Goal: Information Seeking & Learning: Find specific fact

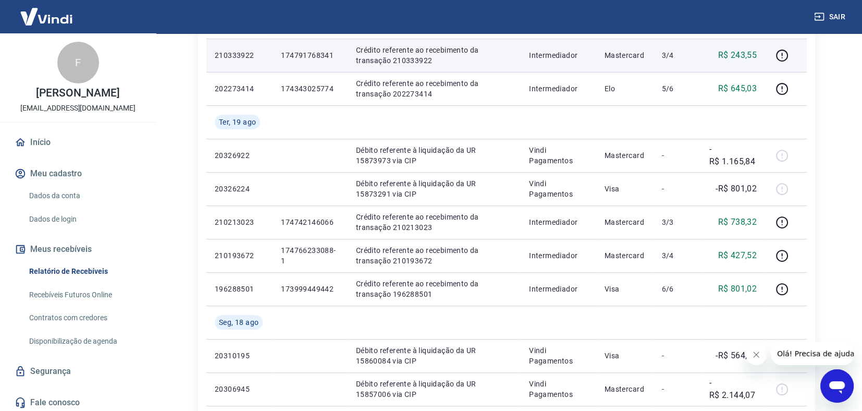
scroll to position [261, 0]
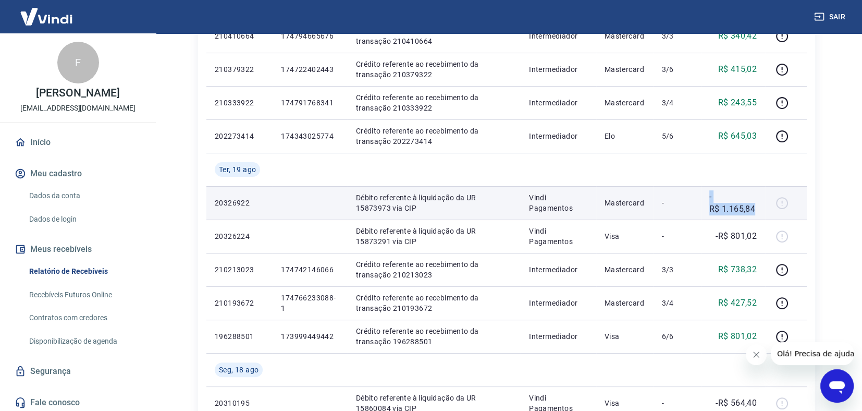
drag, startPoint x: 710, startPoint y: 199, endPoint x: 756, endPoint y: 208, distance: 46.7
click at [756, 209] on p "-R$ 1.165,84" at bounding box center [733, 202] width 48 height 25
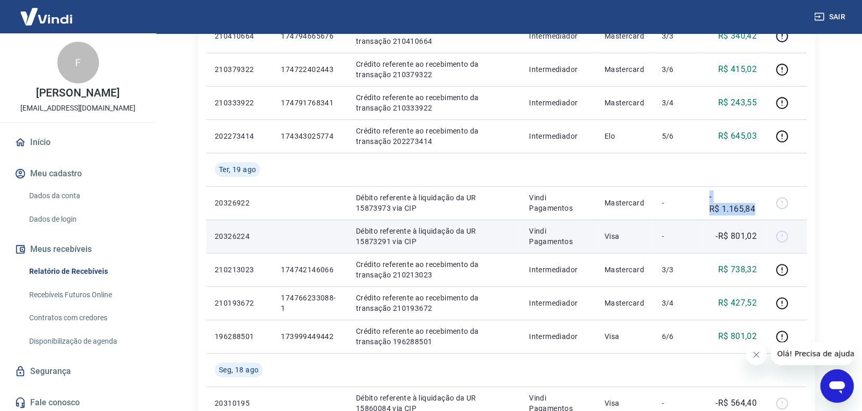
copy p "-R$ 1.165,84"
drag, startPoint x: 715, startPoint y: 231, endPoint x: 757, endPoint y: 230, distance: 41.7
click at [757, 231] on div "-R$ 801,02" at bounding box center [733, 236] width 48 height 13
copy p "-R$ 801,02"
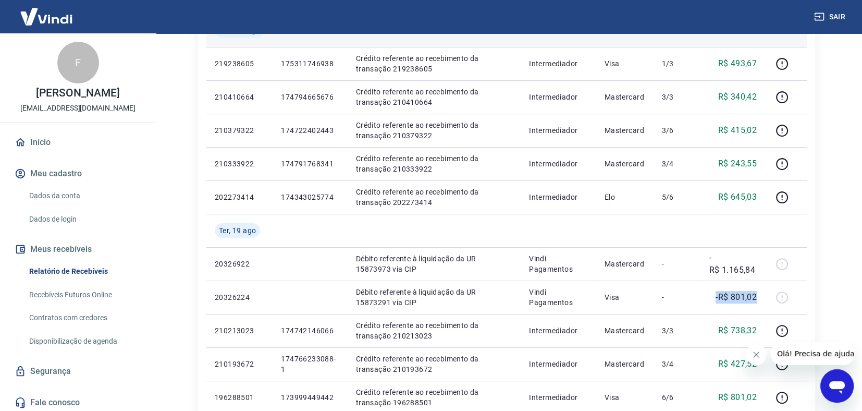
scroll to position [104, 0]
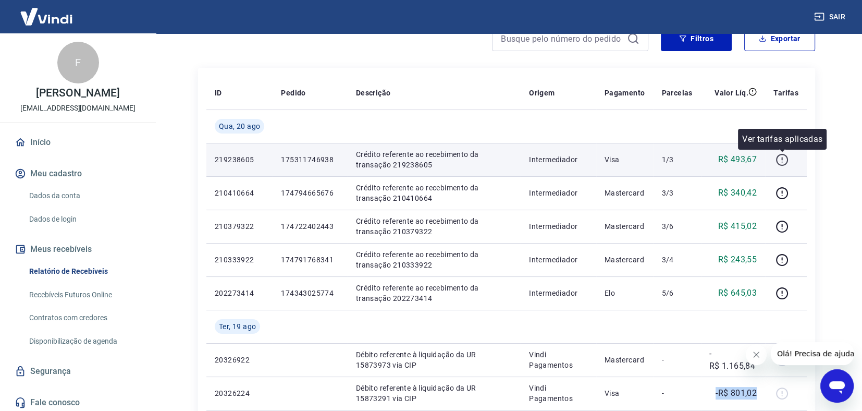
click at [779, 160] on icon "button" at bounding box center [781, 159] width 13 height 13
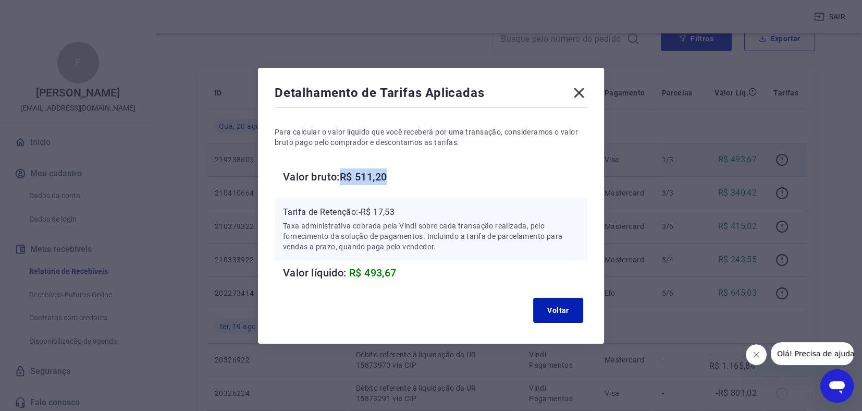
drag, startPoint x: 348, startPoint y: 181, endPoint x: 398, endPoint y: 178, distance: 50.1
click at [401, 177] on h6 "Valor bruto: R$ 511,20" at bounding box center [435, 176] width 304 height 17
copy h6 "R$ 511,20"
drag, startPoint x: 364, startPoint y: 209, endPoint x: 416, endPoint y: 209, distance: 52.1
click at [416, 209] on p "Tarifa de Retenção: -R$ 17,53" at bounding box center [431, 212] width 296 height 13
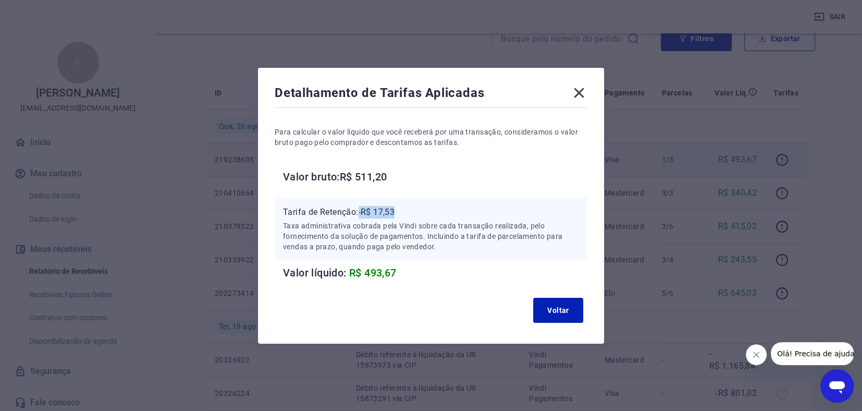
copy p "-R$ 17,53"
click at [556, 306] on button "Voltar" at bounding box center [558, 309] width 50 height 25
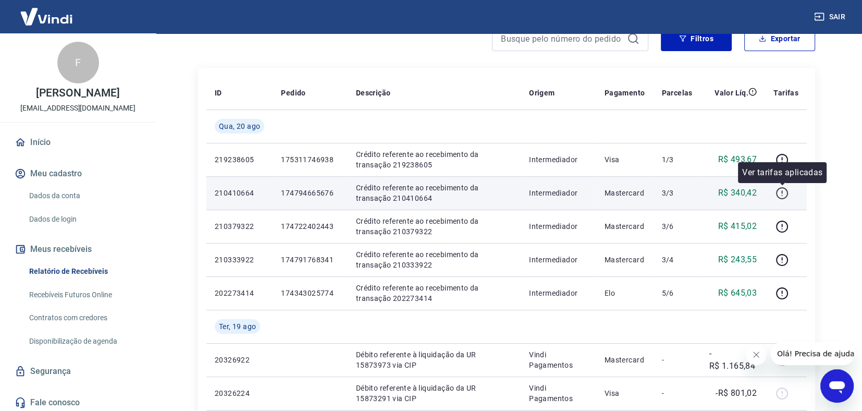
click at [783, 192] on icon "button" at bounding box center [781, 193] width 13 height 13
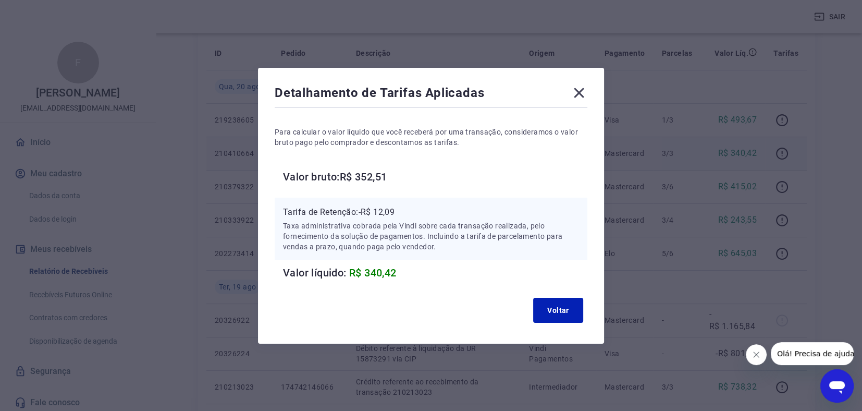
scroll to position [208, 0]
copy h6 "R$ 352,51"
drag, startPoint x: 345, startPoint y: 178, endPoint x: 412, endPoint y: 172, distance: 66.9
click at [412, 172] on h6 "Valor bruto: R$ 352,51" at bounding box center [435, 176] width 304 height 17
drag, startPoint x: 363, startPoint y: 210, endPoint x: 409, endPoint y: 207, distance: 46.0
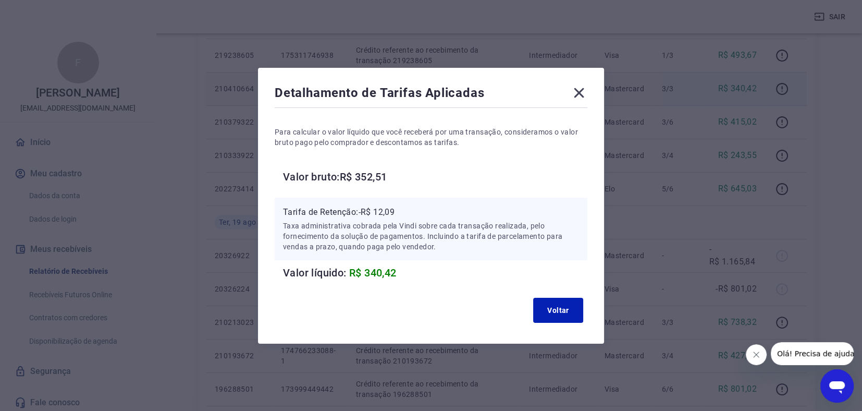
click at [410, 207] on p "Tarifa de Retenção: -R$ 12,09" at bounding box center [431, 212] width 296 height 13
drag, startPoint x: 364, startPoint y: 212, endPoint x: 422, endPoint y: 205, distance: 58.2
click at [422, 206] on p "Tarifa de Retenção: -R$ 12,09" at bounding box center [431, 212] width 296 height 13
copy p "-R$ 12,09"
drag, startPoint x: 555, startPoint y: 306, endPoint x: 559, endPoint y: 294, distance: 13.0
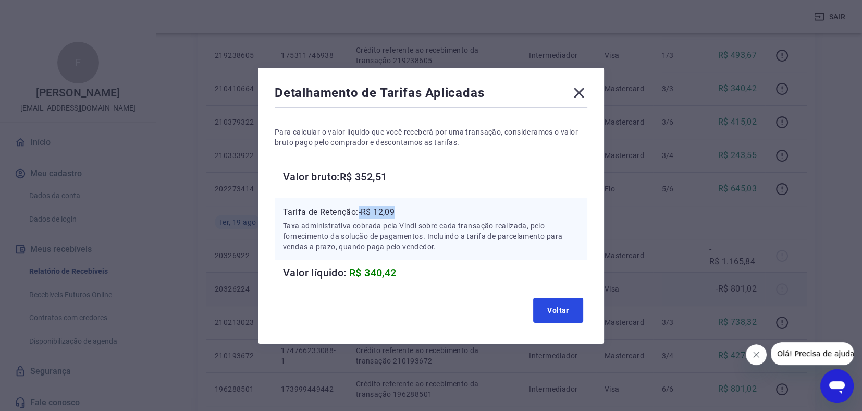
click at [554, 304] on button "Voltar" at bounding box center [558, 309] width 50 height 25
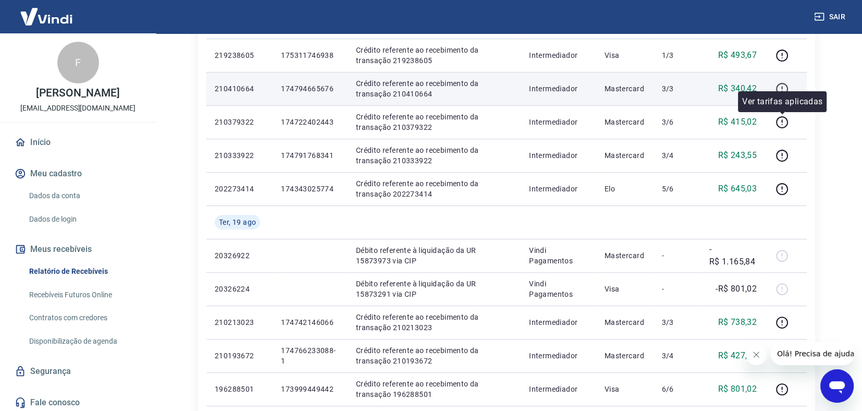
click at [782, 88] on icon "button" at bounding box center [781, 87] width 1 height 3
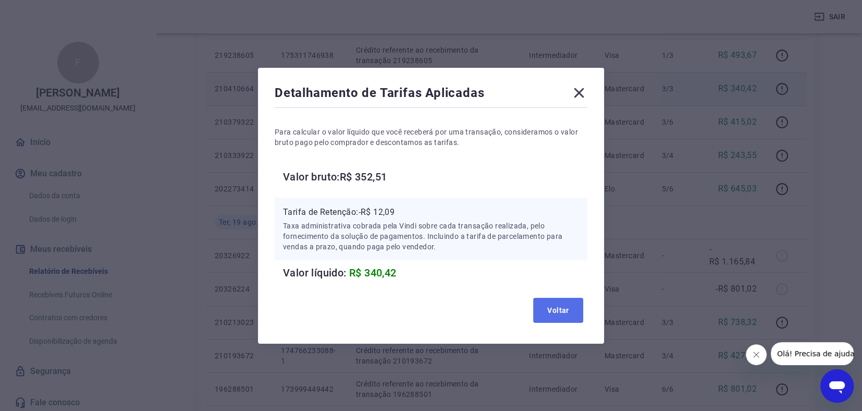
click at [555, 317] on button "Voltar" at bounding box center [558, 309] width 50 height 25
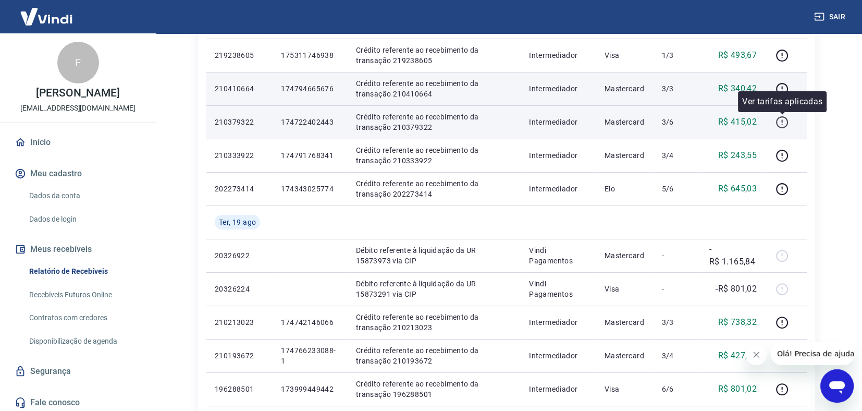
click at [783, 121] on icon "button" at bounding box center [781, 122] width 13 height 13
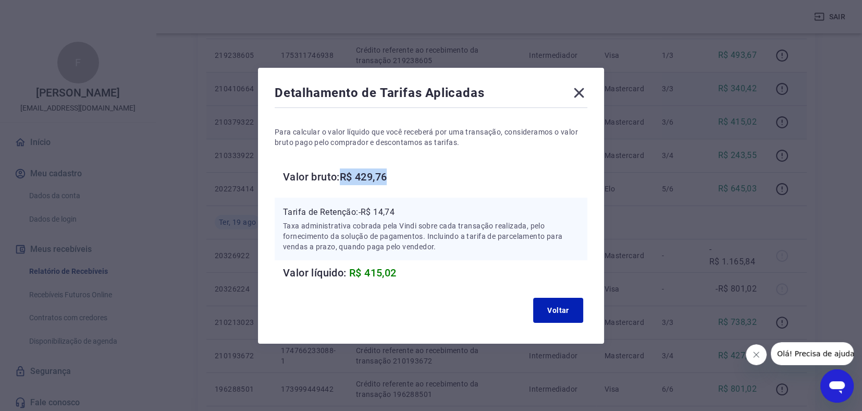
drag, startPoint x: 346, startPoint y: 174, endPoint x: 398, endPoint y: 172, distance: 51.6
click at [398, 172] on h6 "Valor bruto: R$ 429,76" at bounding box center [435, 176] width 304 height 17
copy h6 "R$ 429,76"
drag, startPoint x: 362, startPoint y: 213, endPoint x: 406, endPoint y: 206, distance: 44.9
click at [406, 206] on p "Tarifa de Retenção: -R$ 14,74" at bounding box center [431, 212] width 296 height 13
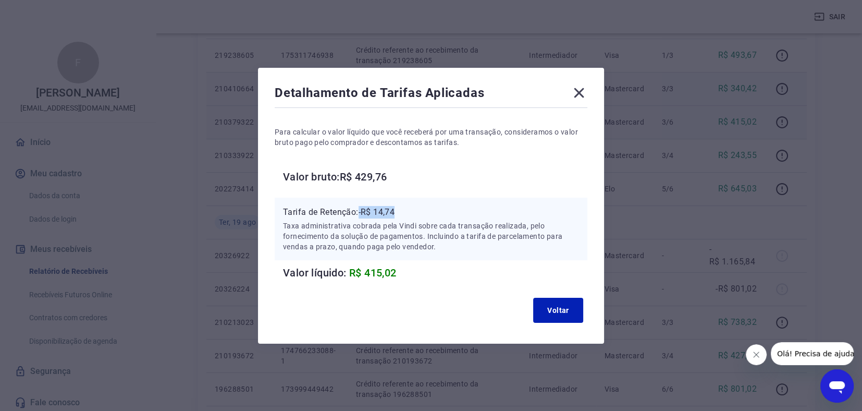
copy p "-R$ 14,74"
drag, startPoint x: 578, startPoint y: 95, endPoint x: 740, endPoint y: 134, distance: 166.3
click at [578, 94] on icon at bounding box center [578, 92] width 17 height 17
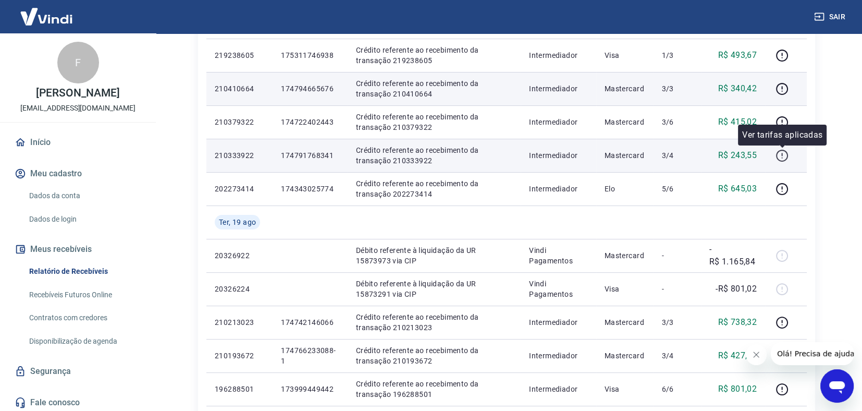
click at [780, 153] on icon "button" at bounding box center [781, 155] width 13 height 13
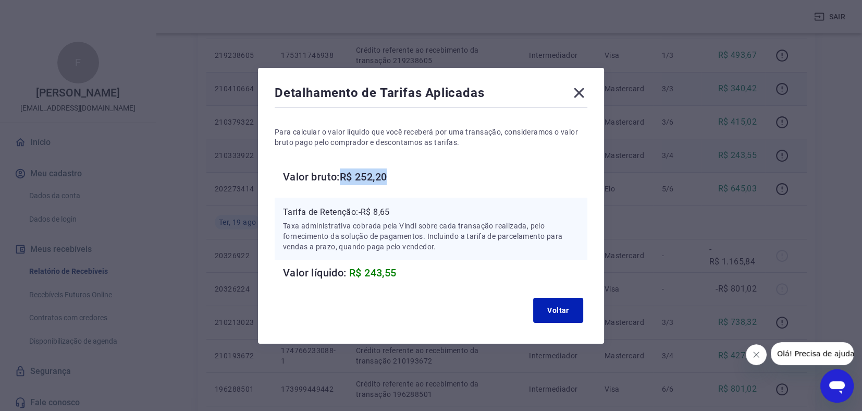
drag, startPoint x: 345, startPoint y: 177, endPoint x: 401, endPoint y: 179, distance: 55.8
click at [402, 178] on h6 "[PERSON_NAME]: R$ 252,20" at bounding box center [435, 176] width 304 height 17
copy h6 "R$ 252,20"
copy p "-R$ 8,65"
drag, startPoint x: 364, startPoint y: 211, endPoint x: 419, endPoint y: 202, distance: 56.0
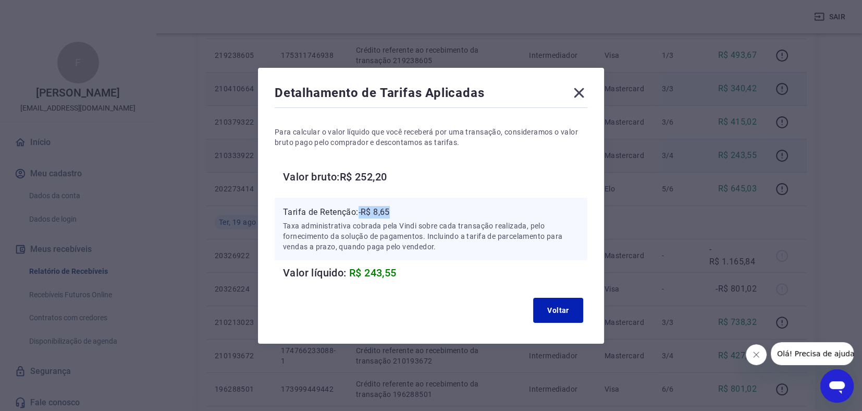
click at [419, 201] on div "Tarifa de Retenção: -R$ 8,65 Taxa administrativa cobrada pela Vindi sobre cada …" at bounding box center [431, 228] width 313 height 63
drag, startPoint x: 580, startPoint y: 92, endPoint x: 782, endPoint y: 168, distance: 215.5
click at [581, 91] on icon at bounding box center [579, 93] width 10 height 10
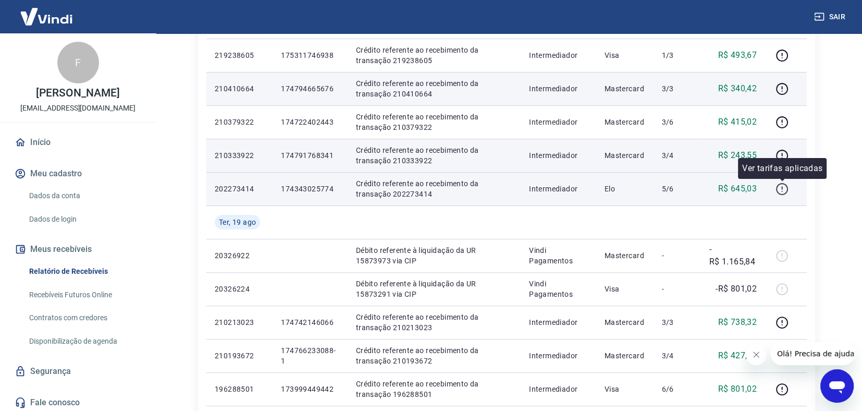
click at [783, 185] on icon "button" at bounding box center [781, 188] width 13 height 13
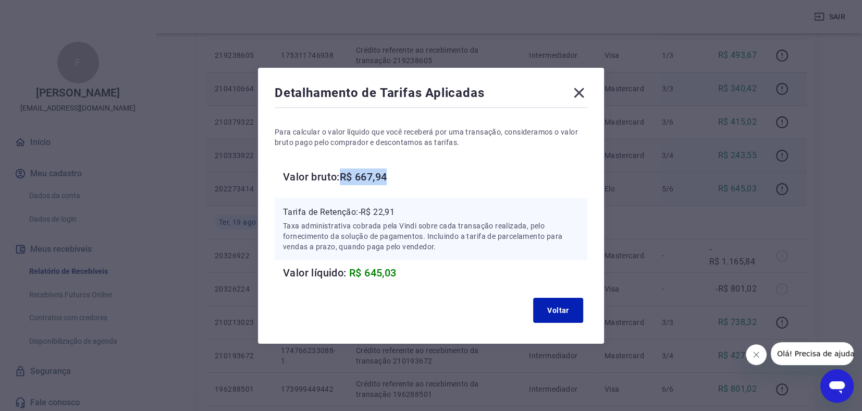
drag, startPoint x: 348, startPoint y: 177, endPoint x: 415, endPoint y: 182, distance: 67.4
click at [416, 181] on h6 "Valor bruto: R$ 667,94" at bounding box center [435, 176] width 304 height 17
drag, startPoint x: 363, startPoint y: 209, endPoint x: 407, endPoint y: 206, distance: 43.9
click at [410, 205] on div "Tarifa de Retenção: -R$ 22,91 Taxa administrativa cobrada pela Vindi sobre cada…" at bounding box center [431, 228] width 313 height 63
drag, startPoint x: 364, startPoint y: 210, endPoint x: 406, endPoint y: 207, distance: 42.4
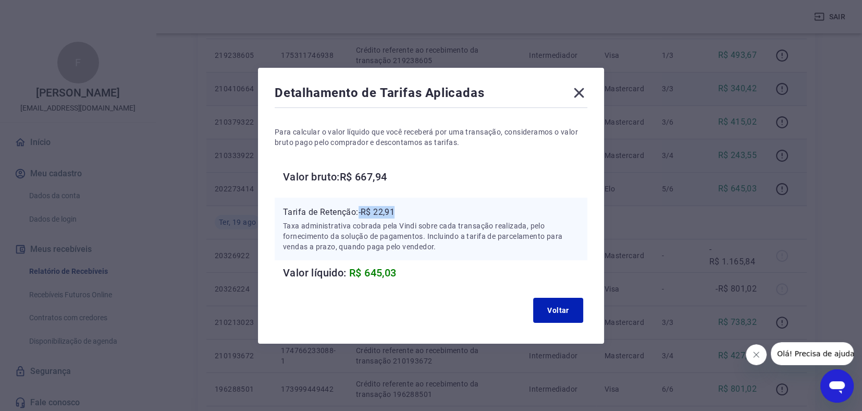
click at [405, 206] on p "Tarifa de Retenção: -R$ 22,91" at bounding box center [431, 212] width 296 height 13
click at [582, 92] on icon at bounding box center [579, 93] width 10 height 10
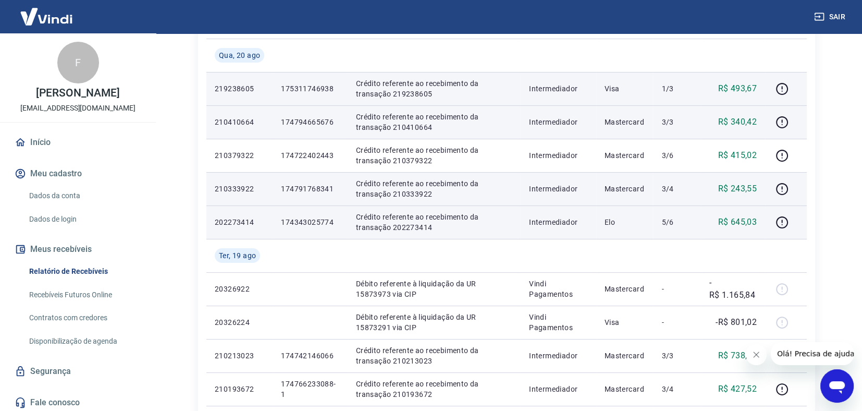
scroll to position [156, 0]
